Goal: Task Accomplishment & Management: Manage account settings

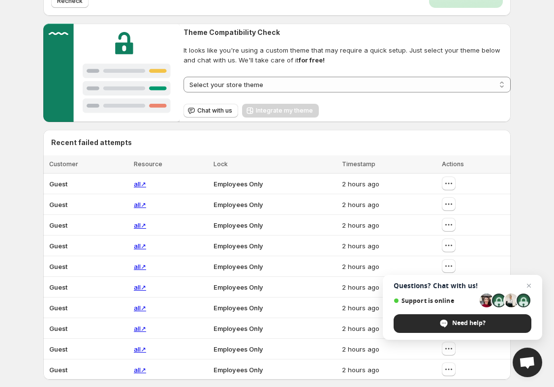
scroll to position [135, 0]
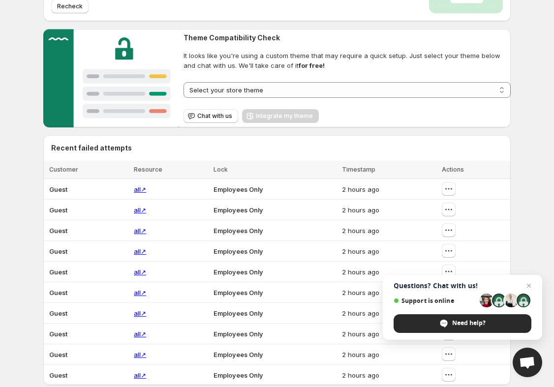
click at [326, 85] on select "**********" at bounding box center [346, 90] width 327 height 16
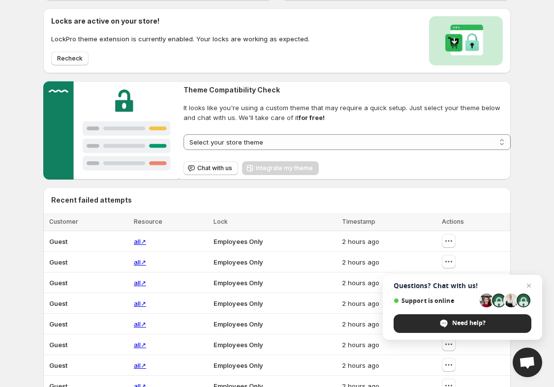
scroll to position [82, 0]
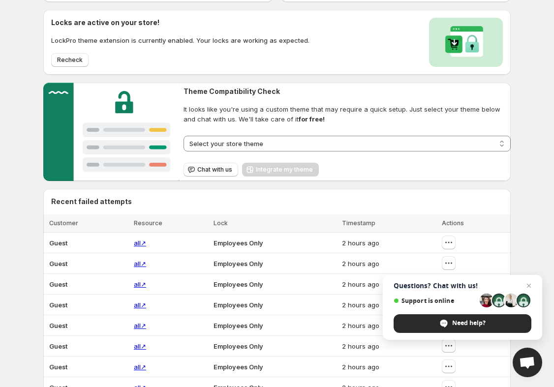
click at [60, 63] on span "Recheck" at bounding box center [70, 60] width 26 height 8
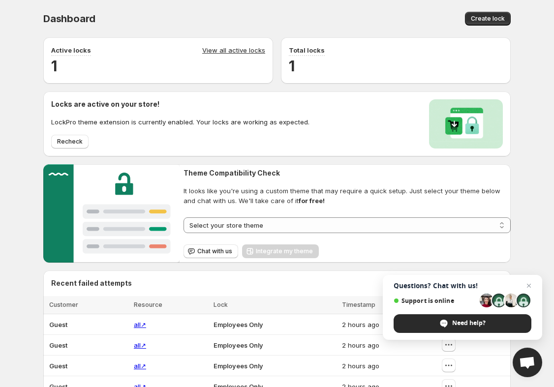
scroll to position [0, 0]
click at [264, 45] on div "Active locks View all active locks 1" at bounding box center [158, 60] width 230 height 46
click at [259, 42] on div "Active locks View all active locks 1" at bounding box center [158, 60] width 230 height 46
click at [246, 52] on link "View all active locks" at bounding box center [233, 50] width 63 height 11
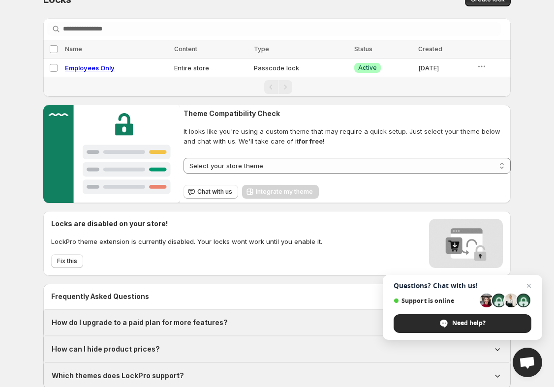
scroll to position [20, 0]
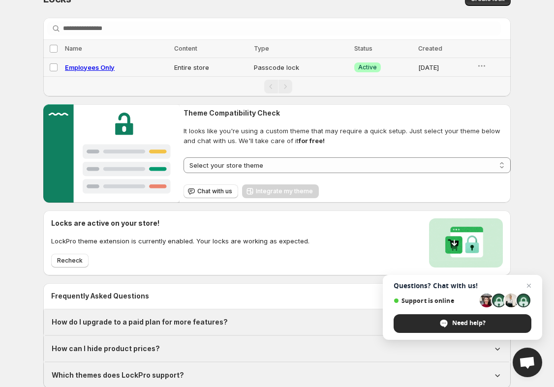
click at [455, 63] on td "[DATE]" at bounding box center [444, 67] width 59 height 19
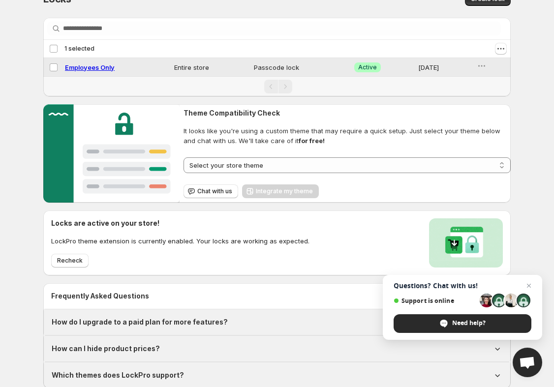
click at [485, 62] on icon "button" at bounding box center [482, 66] width 10 height 10
click at [101, 59] on td "Employees Only" at bounding box center [116, 67] width 109 height 19
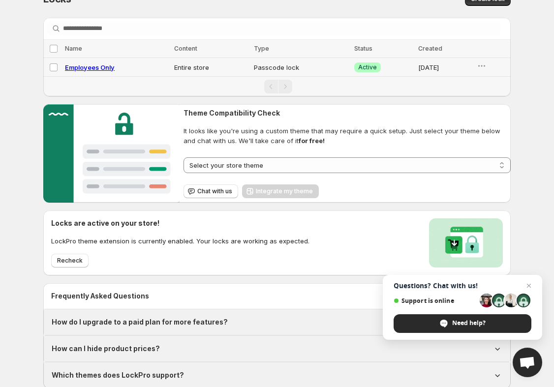
click at [99, 68] on span "Employees Only" at bounding box center [90, 67] width 50 height 8
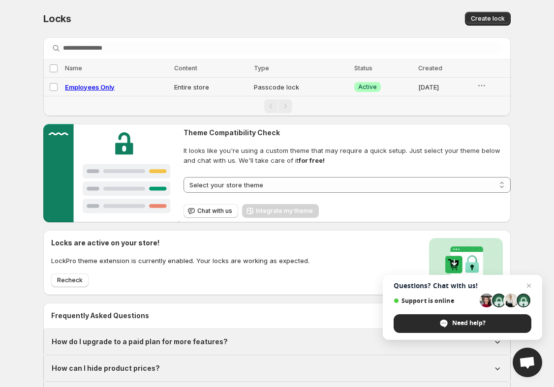
select select "******"
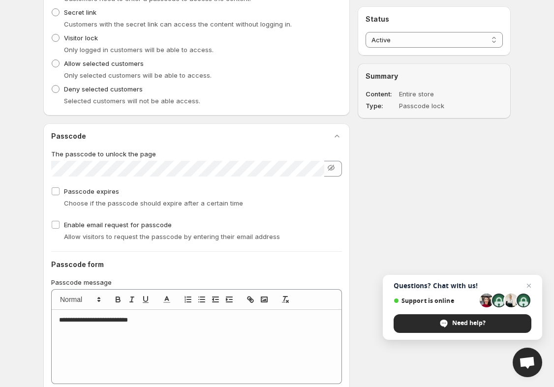
scroll to position [412, 0]
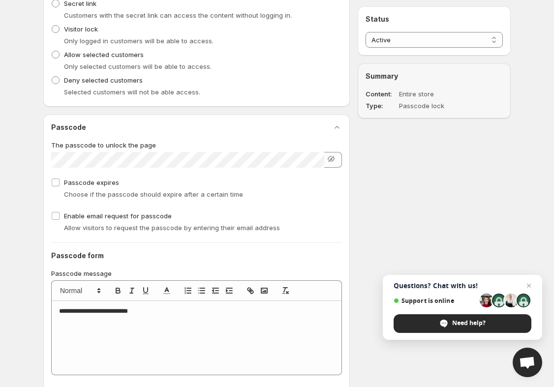
click at [332, 159] on icon "button" at bounding box center [331, 159] width 10 height 10
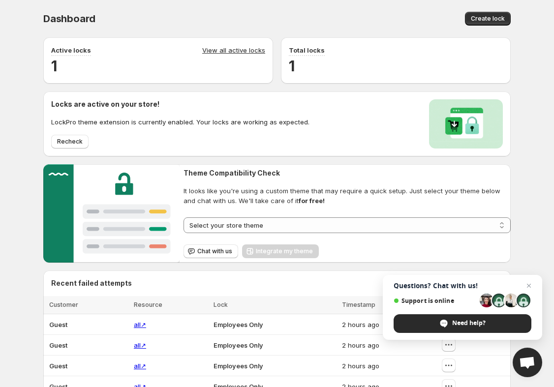
click at [53, 63] on h2 "1" at bounding box center [158, 66] width 214 height 20
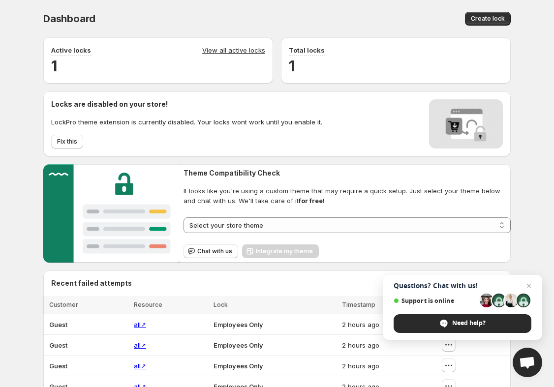
click at [78, 49] on p "Active locks" at bounding box center [71, 50] width 40 height 10
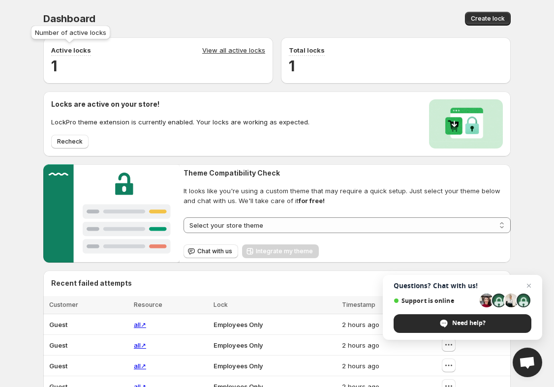
click at [222, 54] on link "View all active locks" at bounding box center [233, 50] width 63 height 11
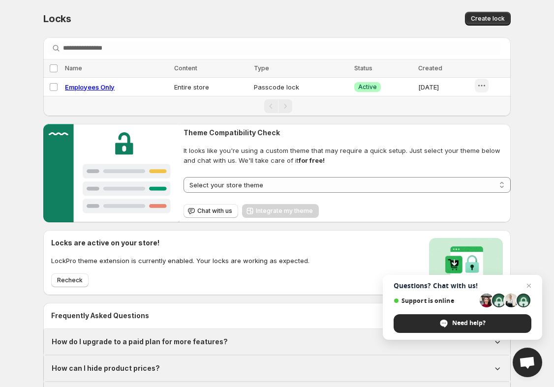
click at [485, 86] on icon "button" at bounding box center [482, 86] width 10 height 10
click at [506, 120] on span "Disable" at bounding box center [497, 124] width 23 height 8
